Goal: Information Seeking & Learning: Learn about a topic

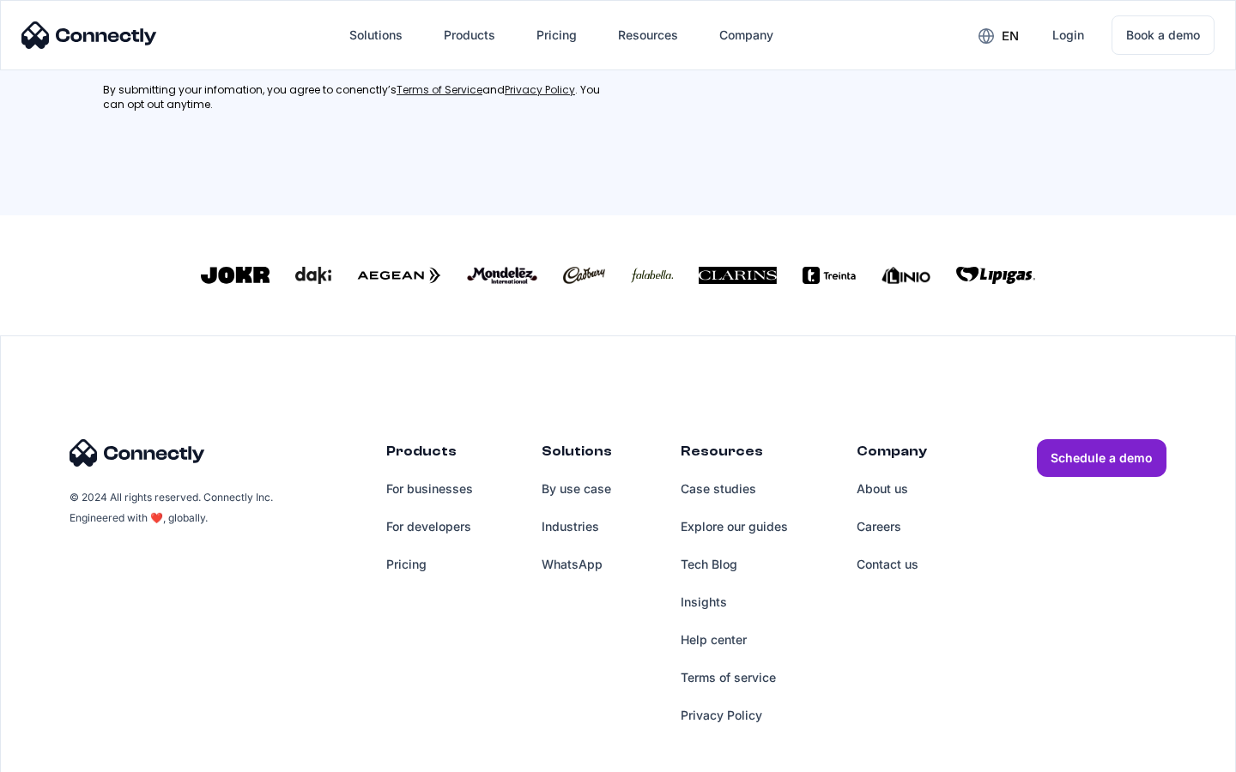
scroll to position [772, 0]
